Goal: Transaction & Acquisition: Purchase product/service

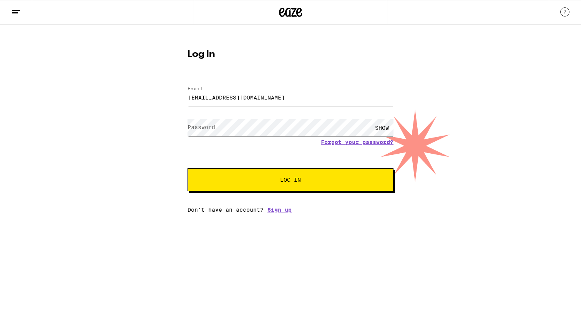
type input "crayartis@sbcglobal.net"
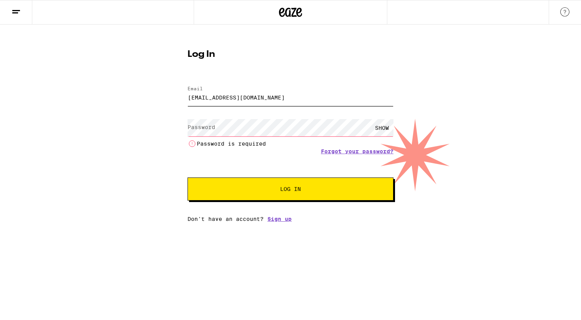
drag, startPoint x: 276, startPoint y: 98, endPoint x: 178, endPoint y: 98, distance: 97.3
click at [188, 98] on input "crayartis@sbcglobal.net" at bounding box center [291, 97] width 206 height 17
click at [215, 98] on input "Email" at bounding box center [291, 97] width 206 height 17
type input "crayedit@me.com"
click at [210, 128] on label "Password" at bounding box center [202, 127] width 28 height 6
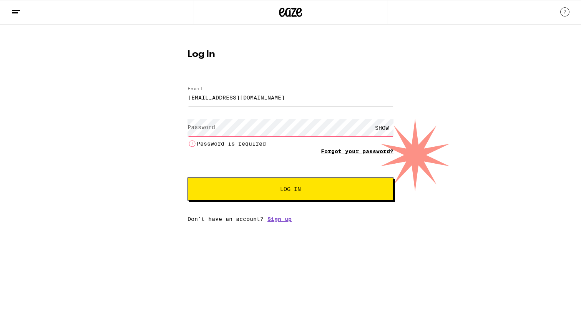
click at [355, 152] on link "Forgot your password?" at bounding box center [357, 151] width 73 height 6
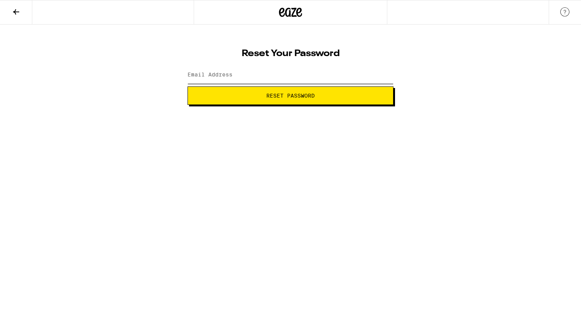
click at [223, 82] on input "Email Address" at bounding box center [291, 75] width 206 height 17
type input "crayedit@me.com"
click at [281, 95] on span "Reset Password" at bounding box center [290, 95] width 48 height 5
click at [338, 96] on span "Submit" at bounding box center [290, 95] width 193 height 5
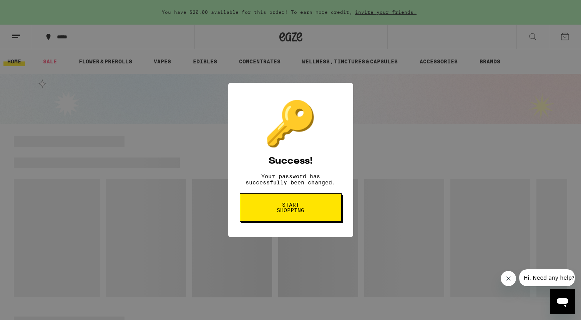
click at [312, 213] on button "Start shopping" at bounding box center [291, 207] width 102 height 28
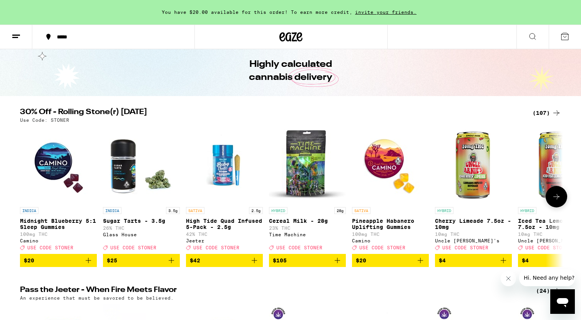
scroll to position [43, 0]
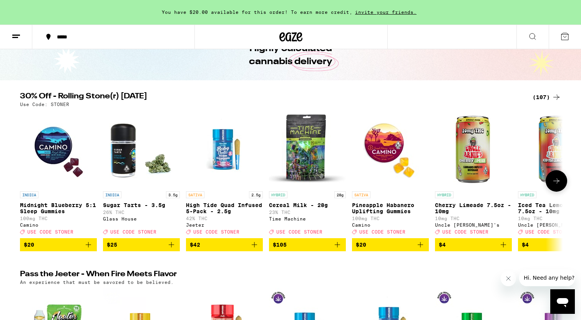
click at [554, 183] on icon at bounding box center [556, 180] width 9 height 9
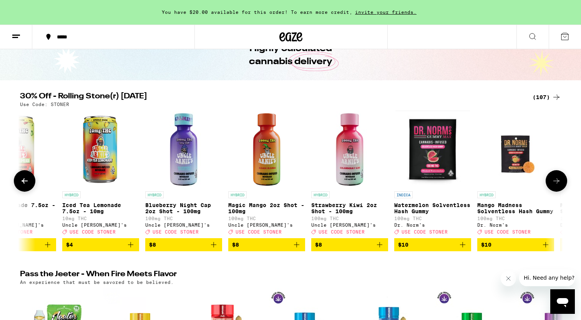
scroll to position [0, 457]
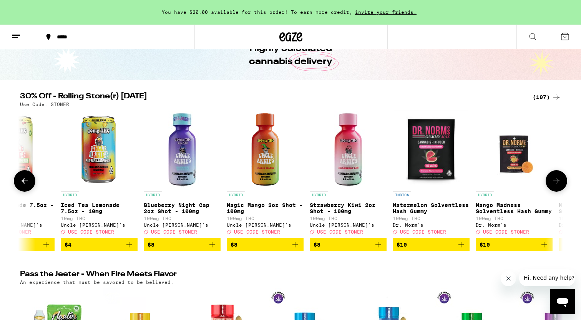
click at [554, 183] on icon at bounding box center [556, 180] width 9 height 9
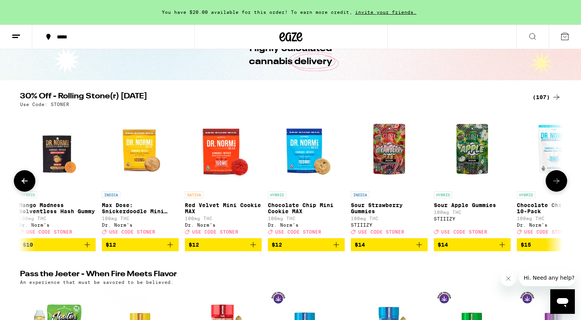
scroll to position [0, 915]
click at [554, 183] on icon at bounding box center [556, 180] width 9 height 9
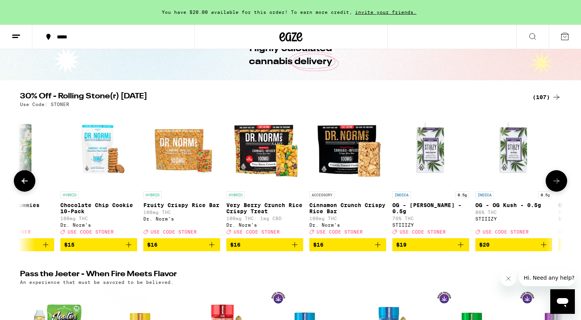
scroll to position [0, 1372]
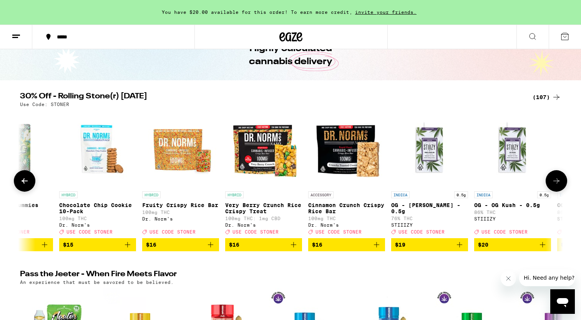
click at [554, 183] on icon at bounding box center [556, 180] width 9 height 9
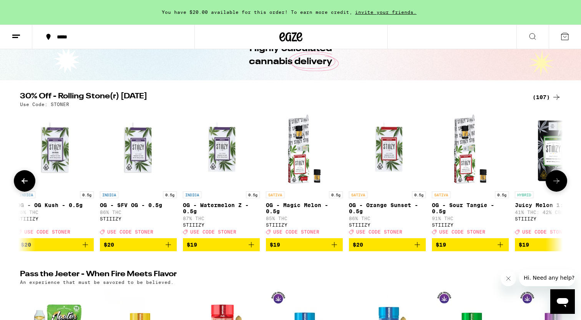
click at [554, 183] on icon at bounding box center [556, 180] width 9 height 9
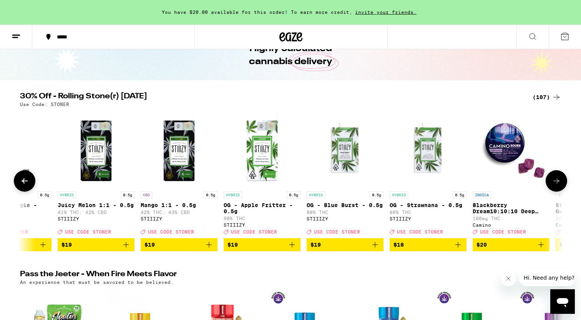
click at [554, 183] on icon at bounding box center [556, 180] width 9 height 9
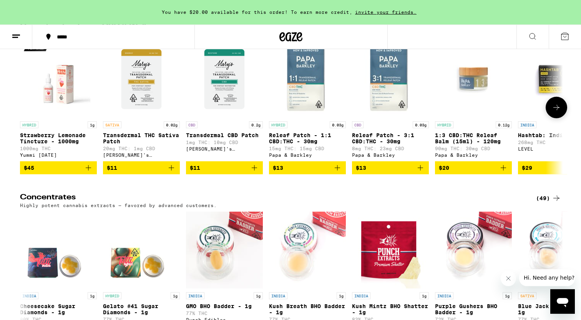
scroll to position [2702, 0]
